Goal: Task Accomplishment & Management: Use online tool/utility

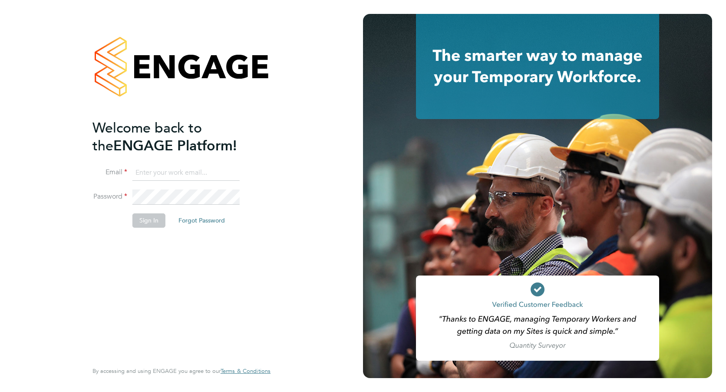
click at [173, 172] on input at bounding box center [185, 173] width 107 height 16
paste input "[EMAIL_ADDRESS][PERSON_NAME][DOMAIN_NAME]"
type input "[EMAIL_ADDRESS][PERSON_NAME][DOMAIN_NAME]"
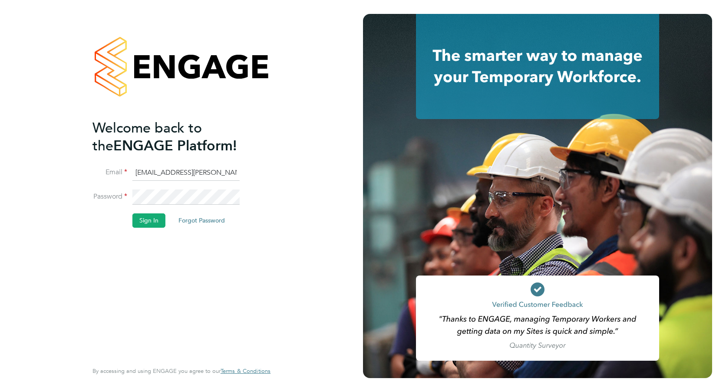
click at [166, 214] on li "Sign In Forgot Password" at bounding box center [177, 224] width 169 height 23
click at [150, 218] on button "Sign In" at bounding box center [148, 220] width 33 height 14
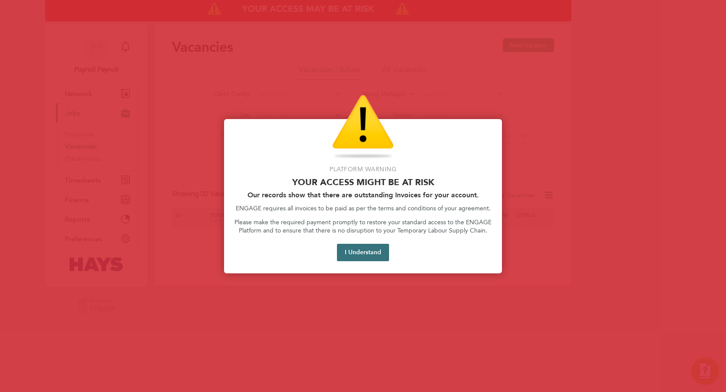
click at [354, 253] on button "I Understand" at bounding box center [363, 252] width 52 height 17
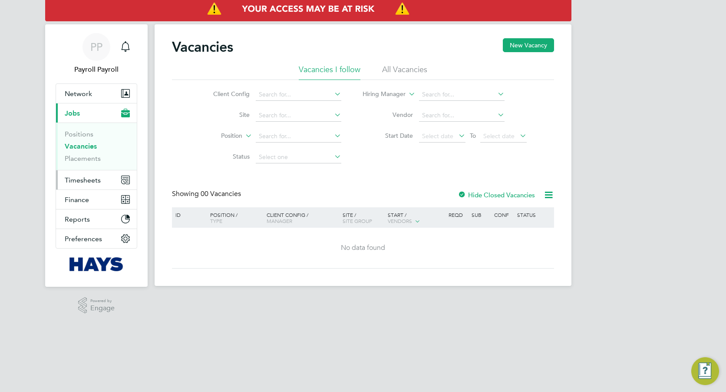
click at [95, 188] on button "Timesheets" at bounding box center [96, 179] width 81 height 19
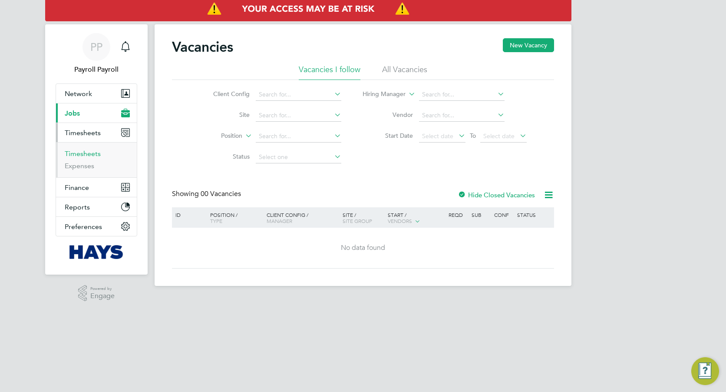
click at [89, 157] on link "Timesheets" at bounding box center [83, 153] width 36 height 8
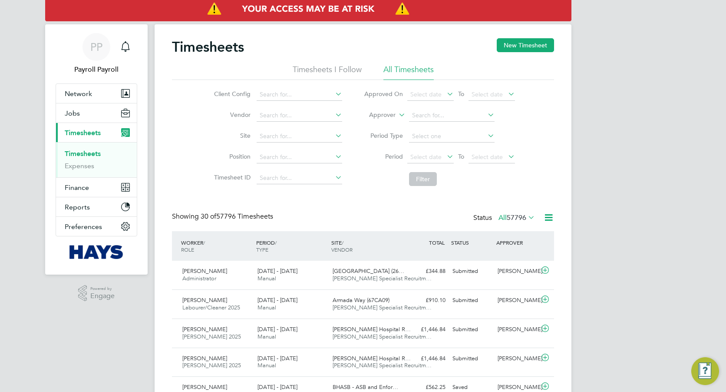
click at [376, 116] on label "Approver" at bounding box center [376, 115] width 39 height 9
click at [379, 127] on li "Worker" at bounding box center [374, 124] width 43 height 11
click at [552, 138] on div "Client Config Vendor Site Position Timesheet ID Approved On Select date To Sele…" at bounding box center [363, 135] width 382 height 110
click at [433, 117] on input at bounding box center [452, 115] width 86 height 12
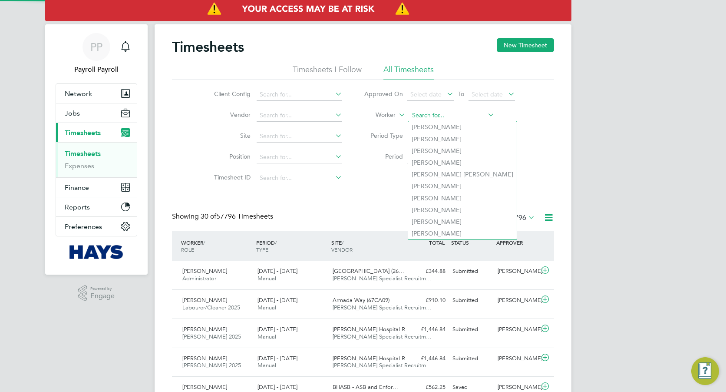
paste input "[PERSON_NAME]"
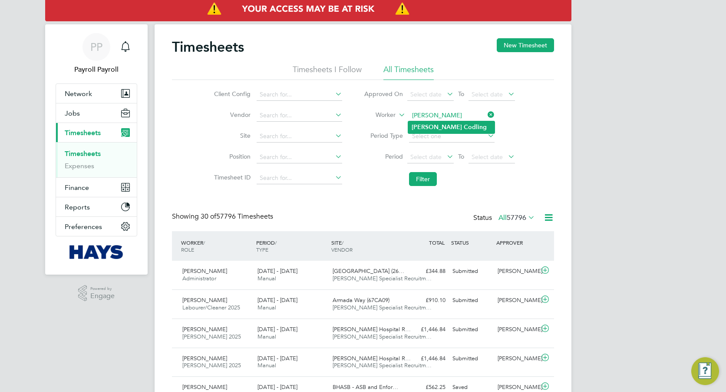
type input "[PERSON_NAME]"
click at [464, 128] on b "Codling" at bounding box center [475, 126] width 23 height 7
click at [422, 176] on button "Filter" at bounding box center [423, 179] width 28 height 14
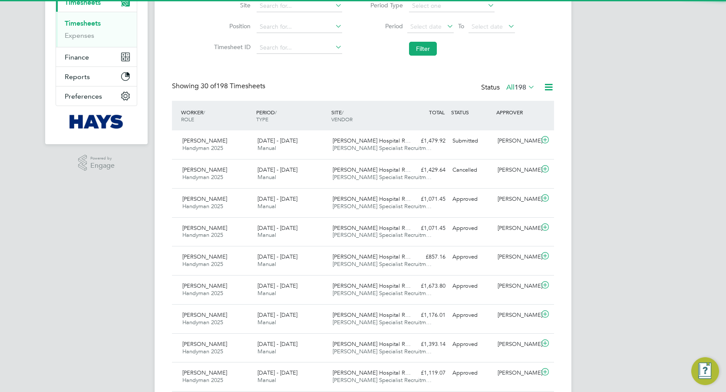
scroll to position [4, 4]
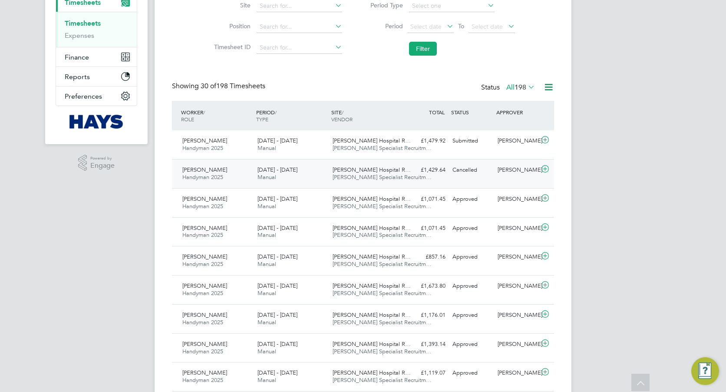
click at [255, 182] on div "[DATE] - [DATE] Manual" at bounding box center [291, 174] width 75 height 22
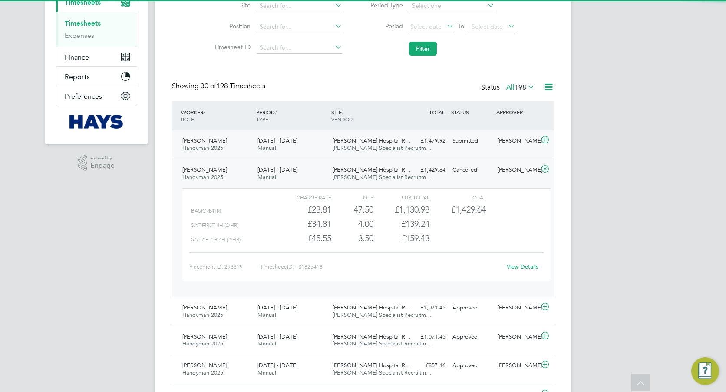
click at [288, 149] on div "[DATE] - [DATE] Manual" at bounding box center [291, 145] width 75 height 22
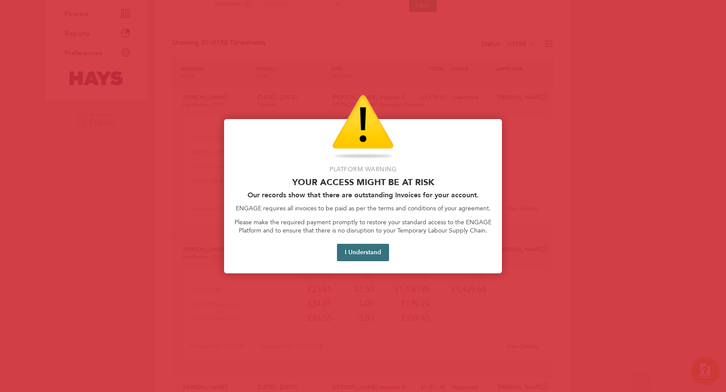
click at [367, 244] on button "I Understand" at bounding box center [363, 252] width 52 height 17
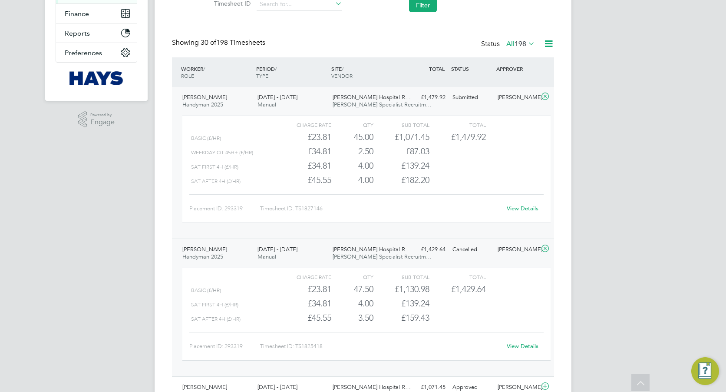
click at [524, 211] on link "View Details" at bounding box center [523, 208] width 32 height 7
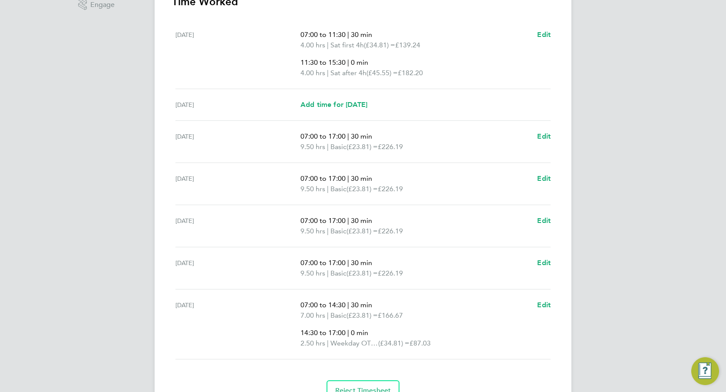
scroll to position [304, 0]
